Goal: Task Accomplishment & Management: Complete application form

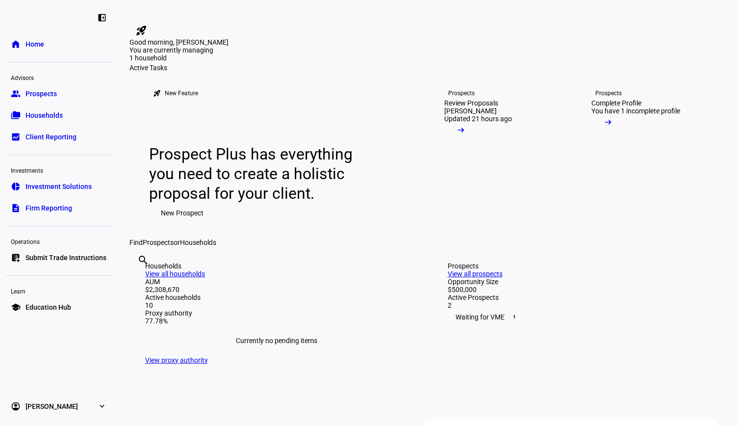
click at [53, 95] on span "Prospects" at bounding box center [41, 94] width 31 height 10
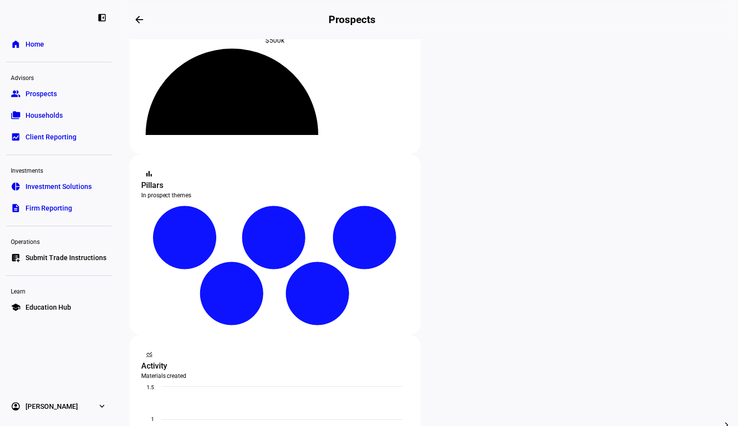
scroll to position [147, 0]
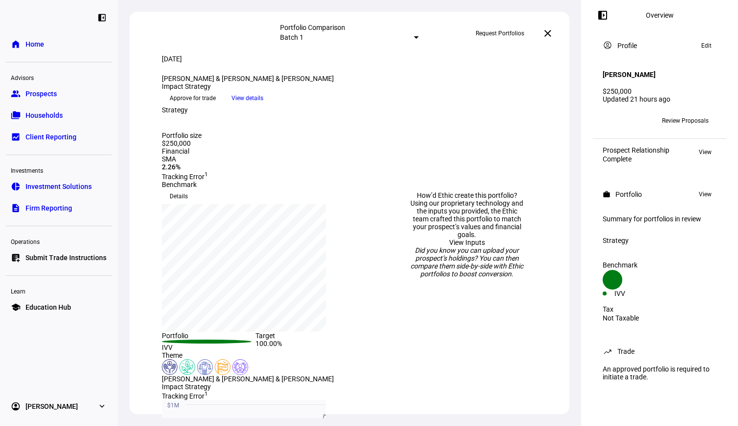
click at [216, 106] on span "Approve for trade" at bounding box center [193, 98] width 46 height 16
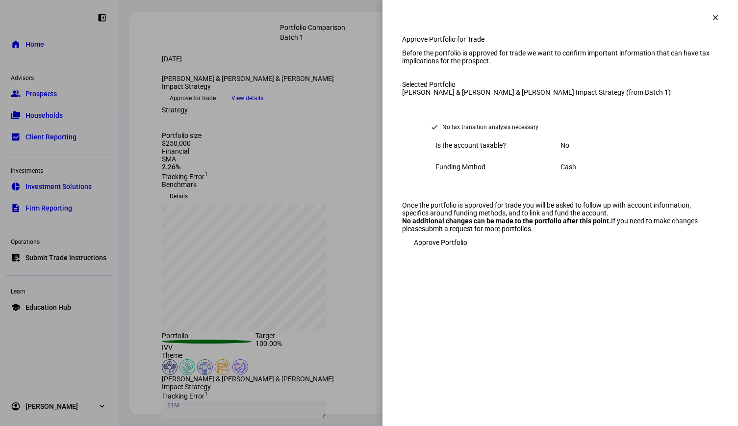
click at [463, 252] on span "Approve Portfolio" at bounding box center [440, 243] width 53 height 20
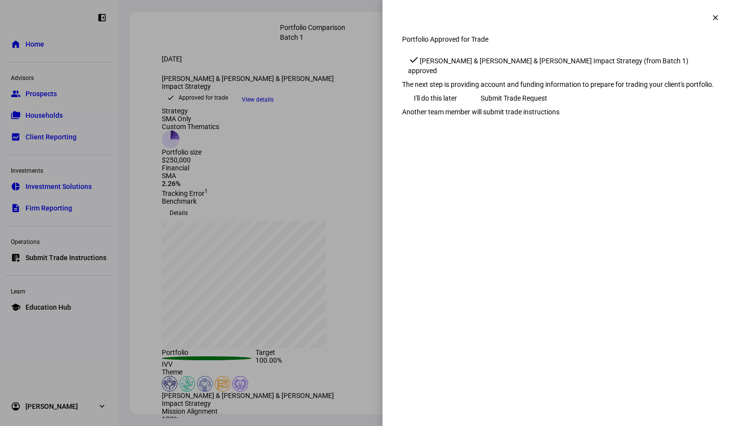
click at [547, 108] on span "Submit Trade Request" at bounding box center [514, 98] width 67 height 20
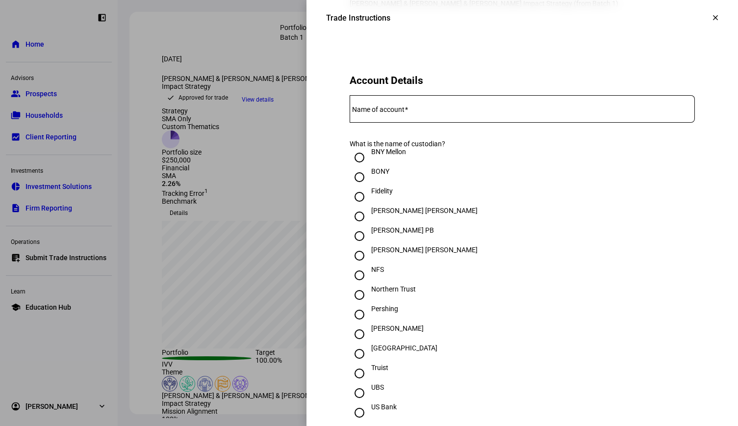
scroll to position [196, 0]
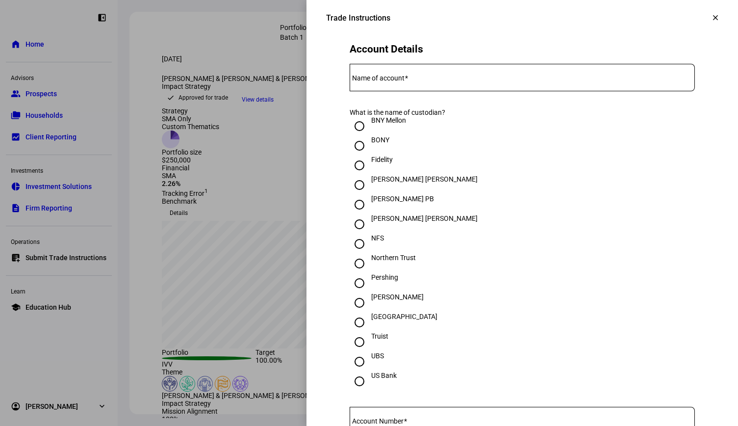
click at [354, 175] on input "Fidelity" at bounding box center [360, 165] width 20 height 20
radio input "true"
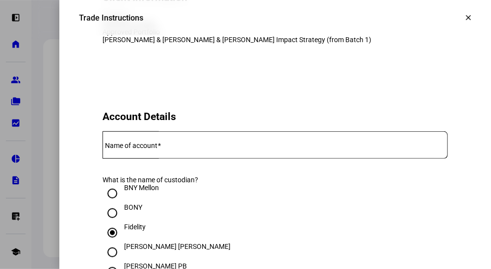
scroll to position [147, 0]
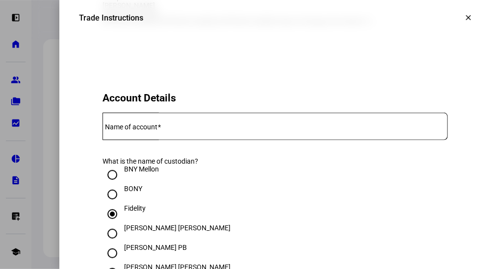
drag, startPoint x: 136, startPoint y: 174, endPoint x: 148, endPoint y: 180, distance: 12.7
click at [136, 131] on mat-label "Name of account" at bounding box center [131, 127] width 52 height 8
click at [136, 129] on input "Name of account" at bounding box center [275, 125] width 345 height 8
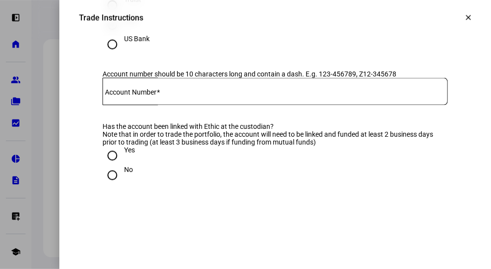
scroll to position [540, 0]
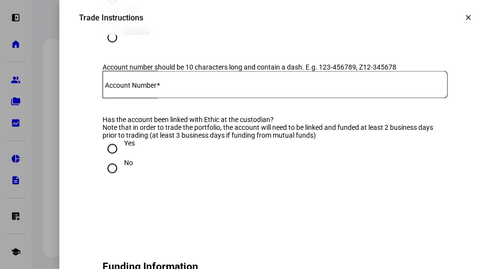
type input "[PERSON_NAME] IRA"
click at [157, 87] on input "Account Number" at bounding box center [275, 83] width 345 height 8
click at [169, 99] on div at bounding box center [275, 84] width 345 height 27
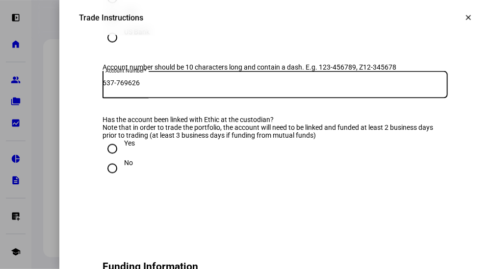
type input "637-769626"
click at [103, 159] on input "Yes" at bounding box center [113, 149] width 20 height 20
radio input "true"
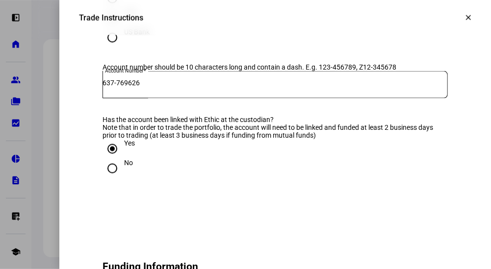
click at [271, 139] on div "Note that in order to trade the portfolio, the account will need to be linked a…" at bounding box center [275, 132] width 345 height 16
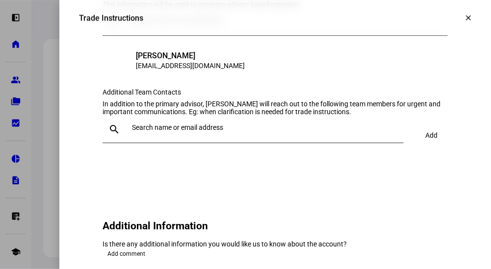
scroll to position [932, 0]
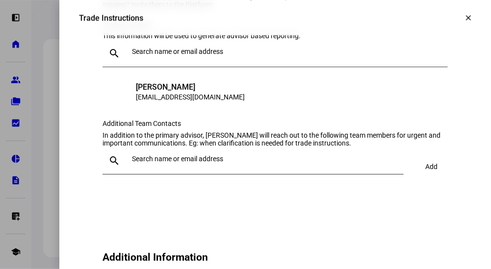
click at [166, 55] on input "text" at bounding box center [288, 52] width 312 height 8
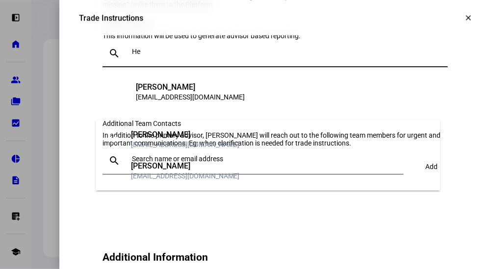
type input "He"
click at [184, 171] on div "[EMAIL_ADDRESS][DOMAIN_NAME]" at bounding box center [185, 176] width 109 height 10
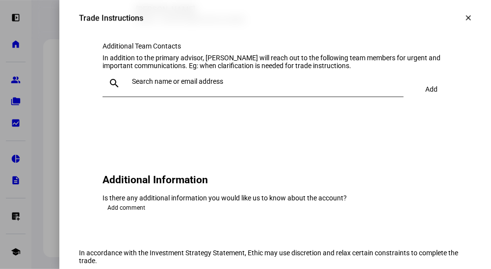
scroll to position [1030, 0]
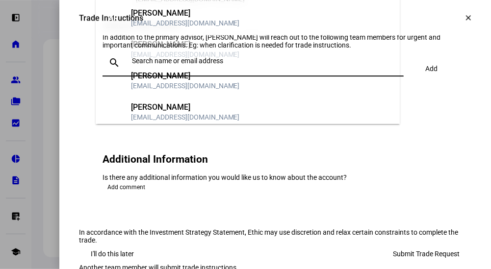
click at [171, 65] on input "text" at bounding box center [266, 61] width 268 height 8
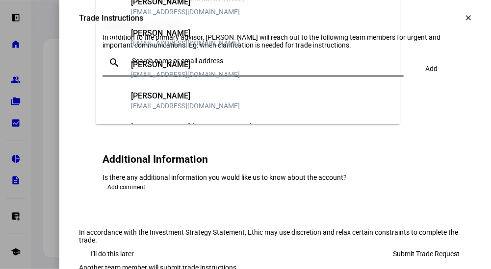
scroll to position [75, 0]
click at [180, 101] on div "[EMAIL_ADDRESS][DOMAIN_NAME]" at bounding box center [185, 106] width 109 height 10
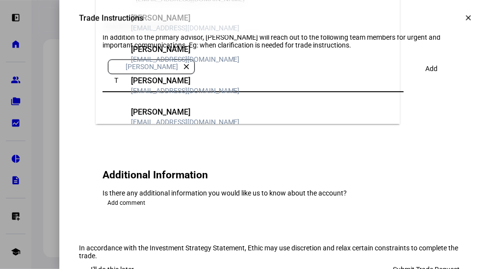
scroll to position [47, 0]
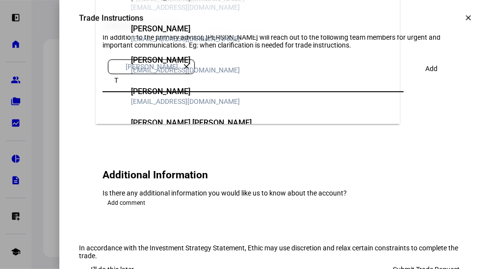
type input "T"
click at [217, 113] on mat-option "TO [PERSON_NAME] [PERSON_NAME] [EMAIL_ADDRESS][DOMAIN_NAME]" at bounding box center [248, 127] width 305 height 31
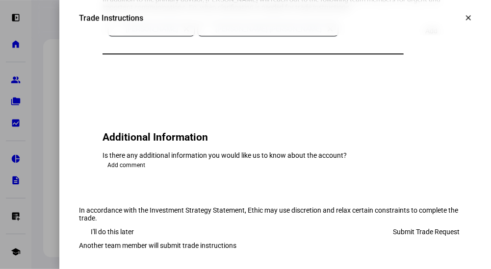
scroll to position [1188, 0]
click at [398, 222] on span "Submit Trade Request" at bounding box center [426, 232] width 67 height 20
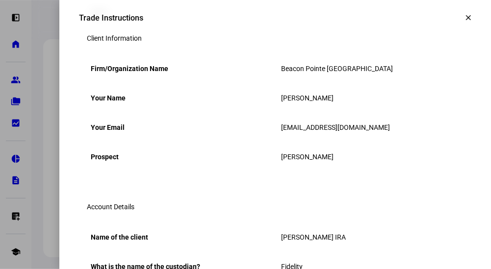
scroll to position [0, 0]
